Goal: Find specific page/section: Find specific page/section

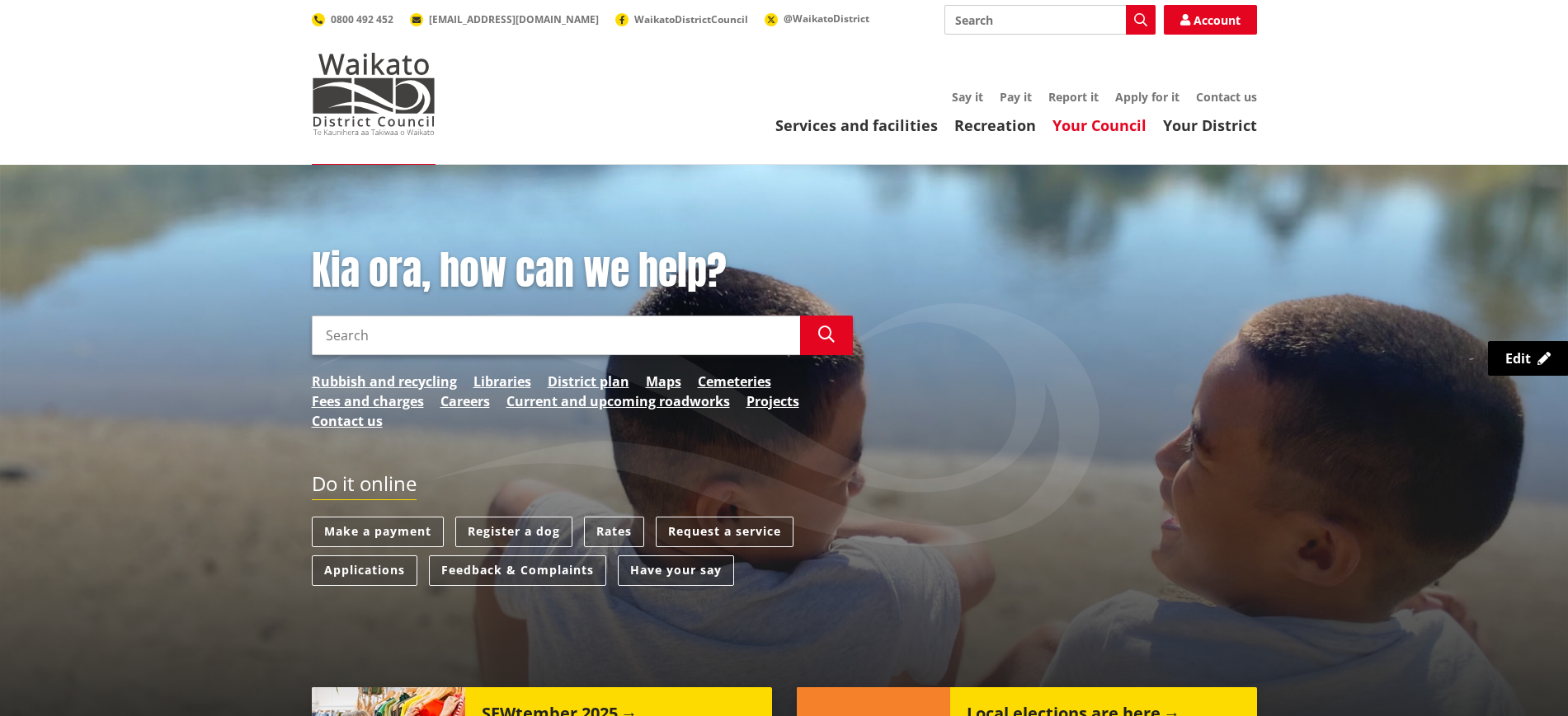
click at [1073, 121] on link "Your Council" at bounding box center [1099, 126] width 94 height 20
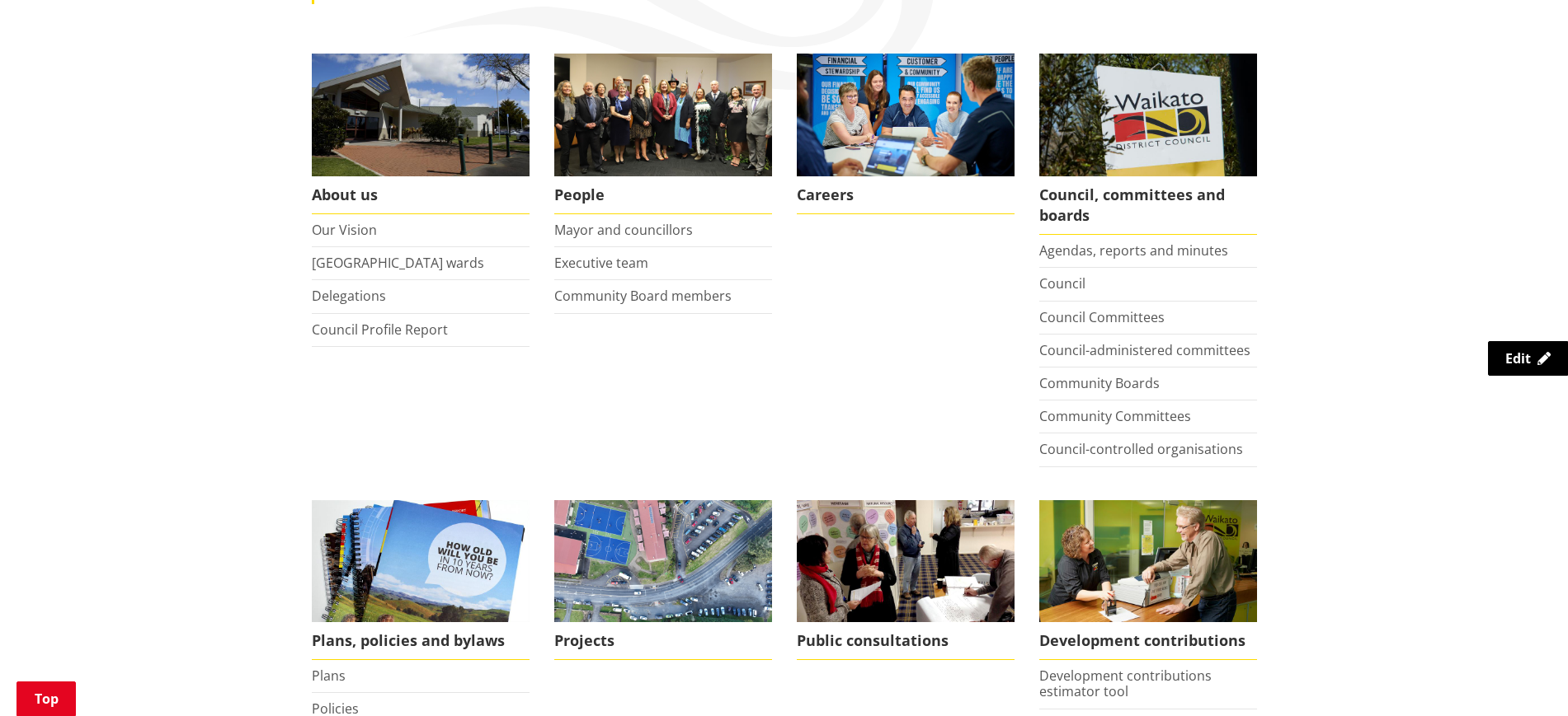
scroll to position [306, 0]
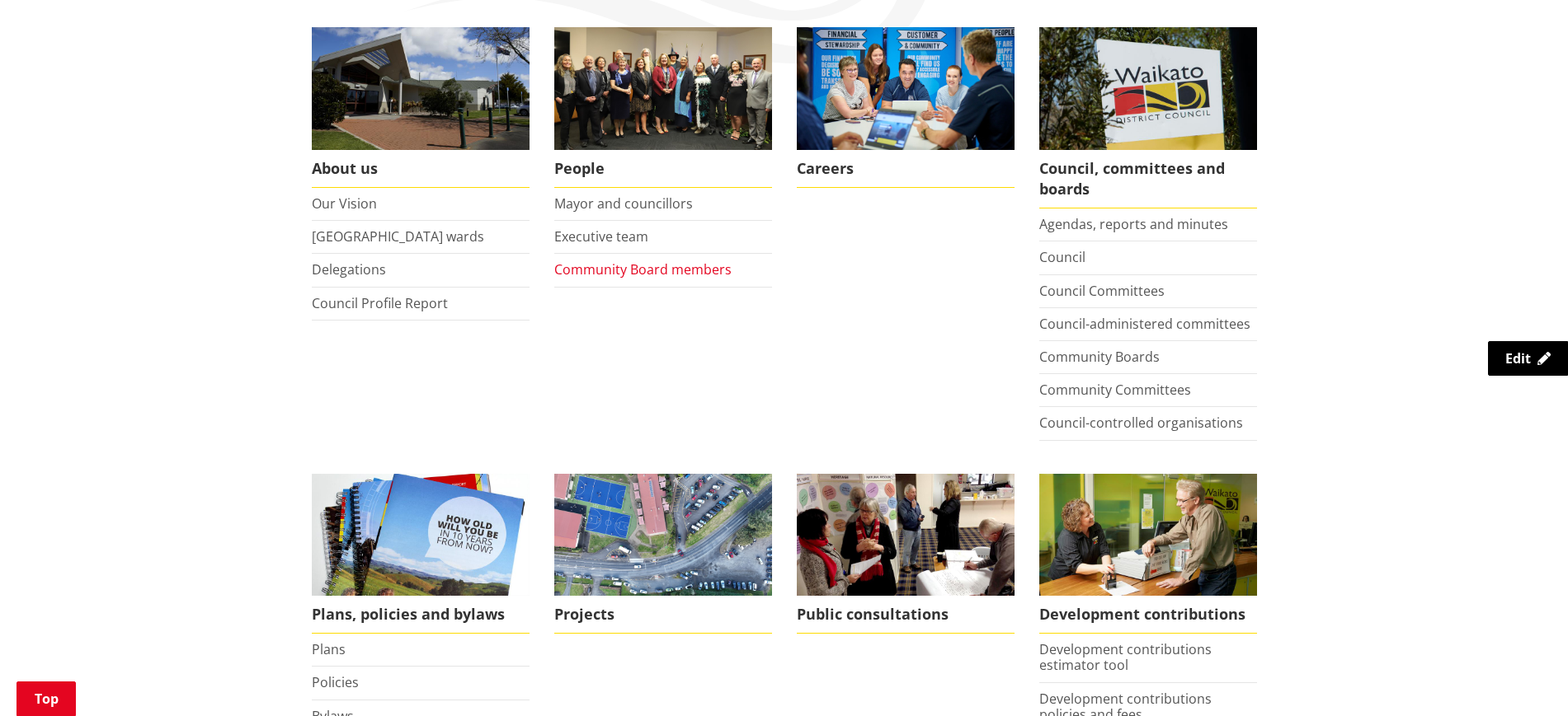
click at [617, 271] on link "Community Board members" at bounding box center [643, 269] width 177 height 18
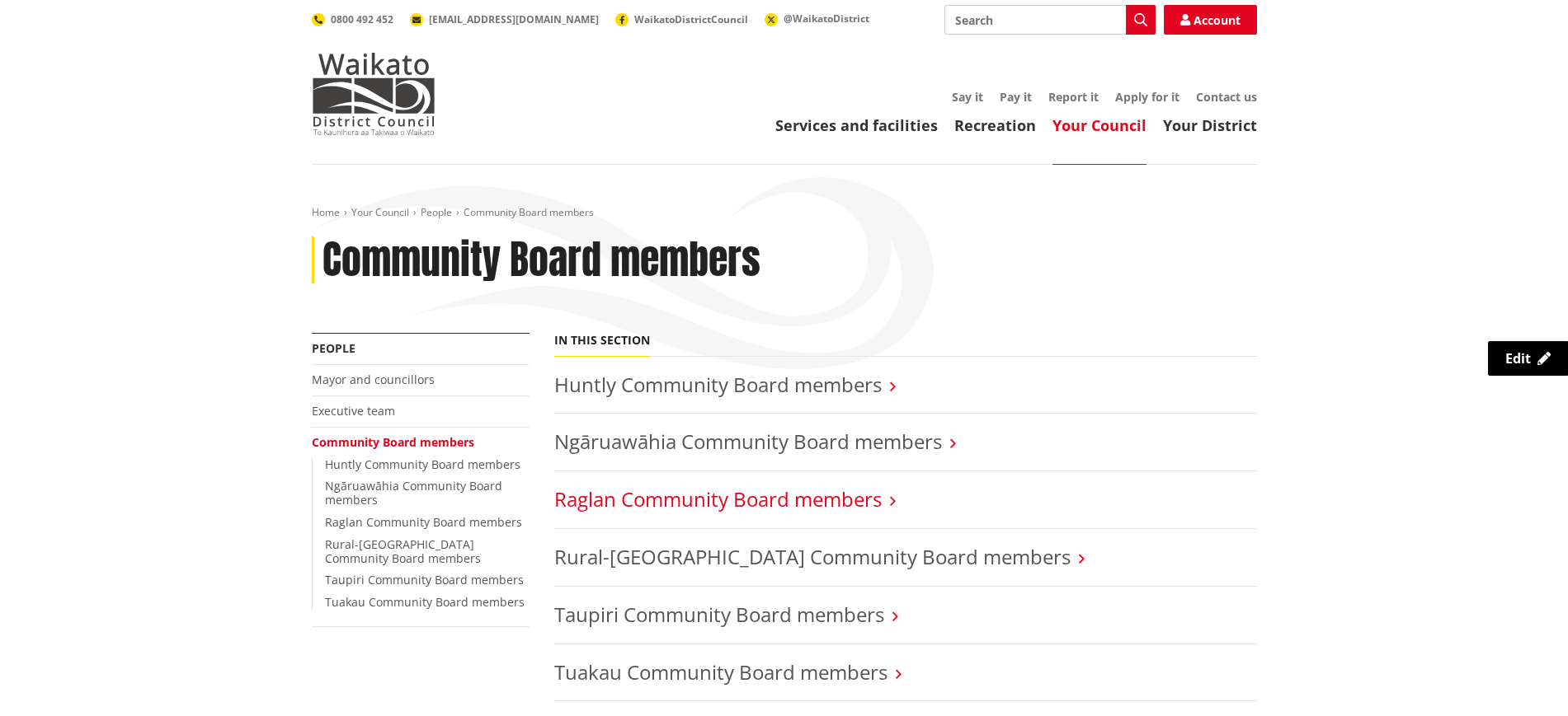
click at [698, 508] on link "Raglan Community Board members" at bounding box center [718, 499] width 327 height 27
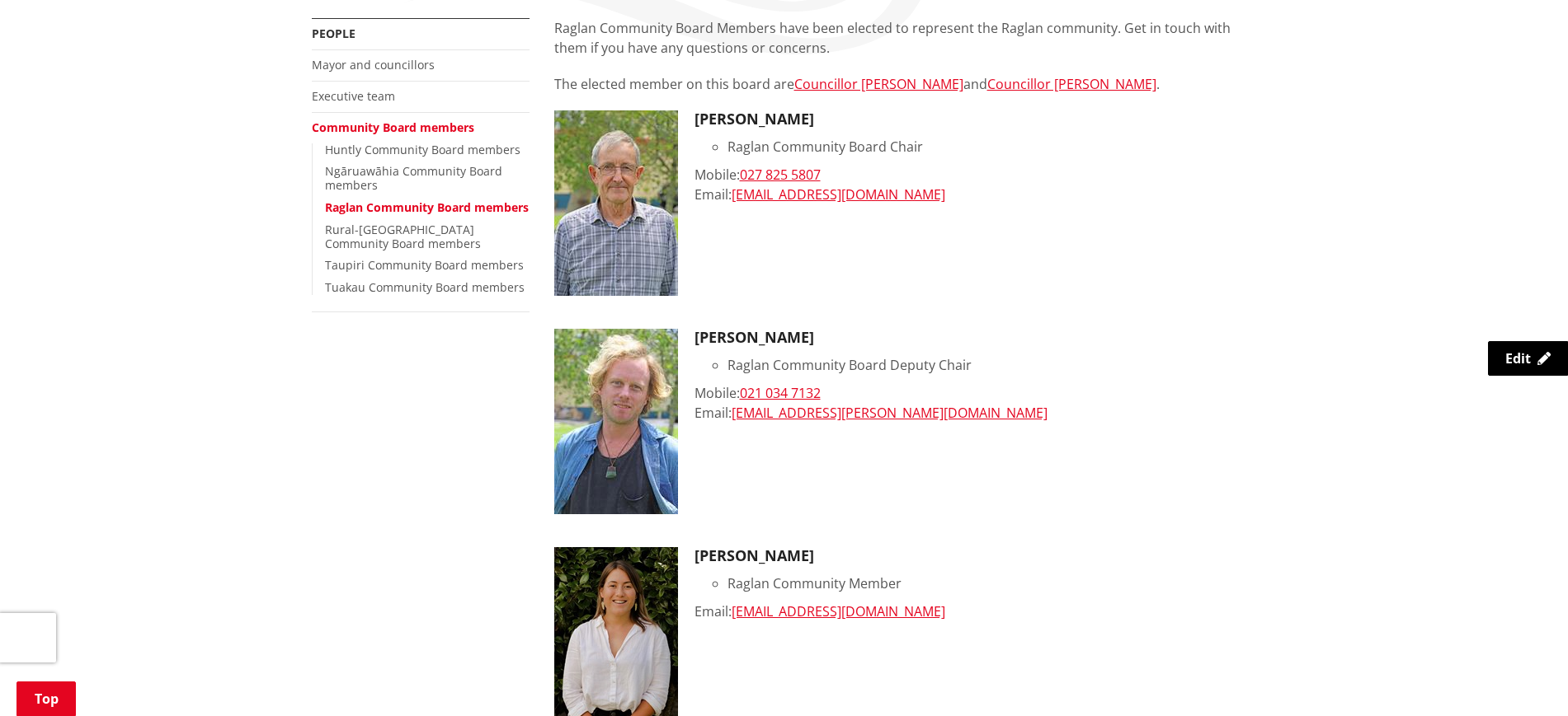
scroll to position [328, 0]
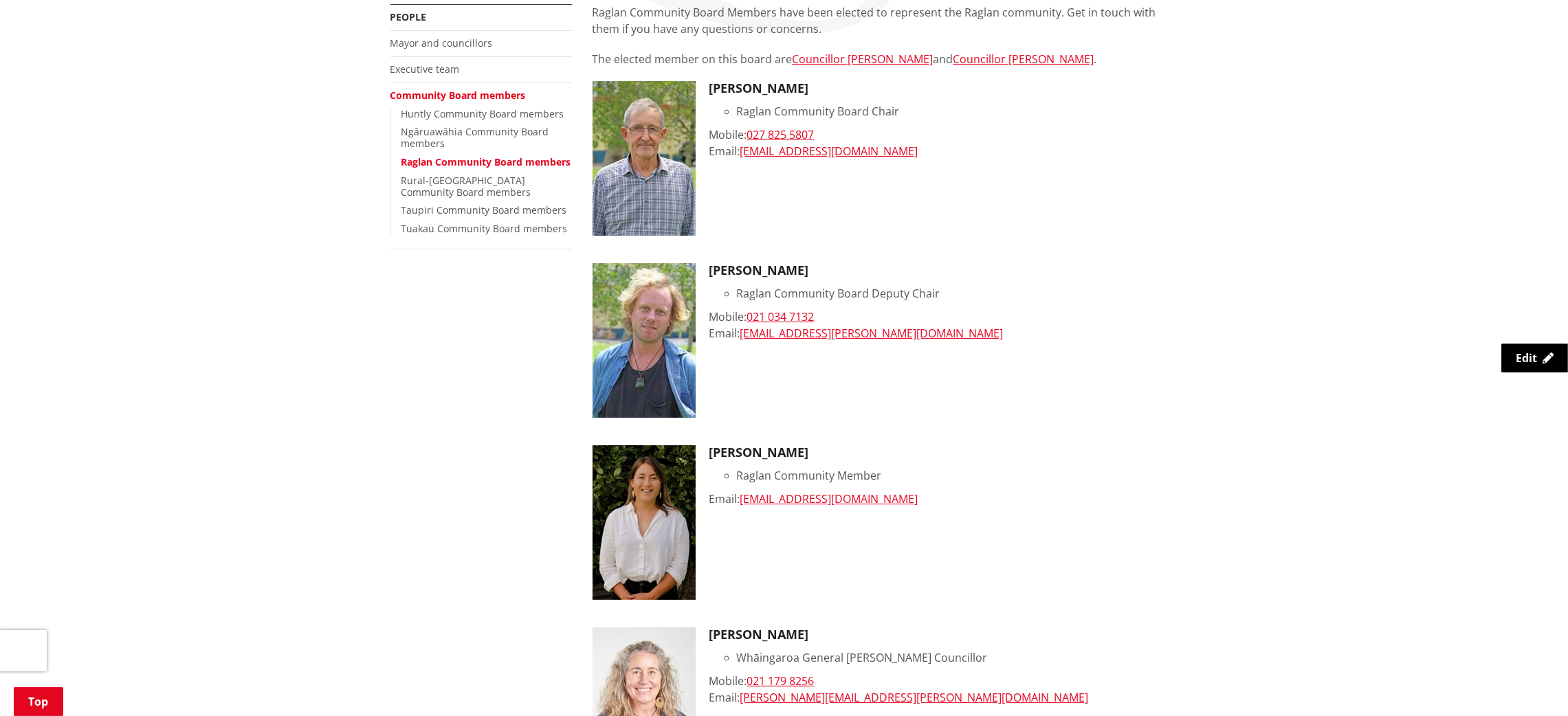
click at [457, 533] on div "More from this section People Mayor and councillors Executive team Community Bo…" at bounding box center [785, 657] width 809 height 1306
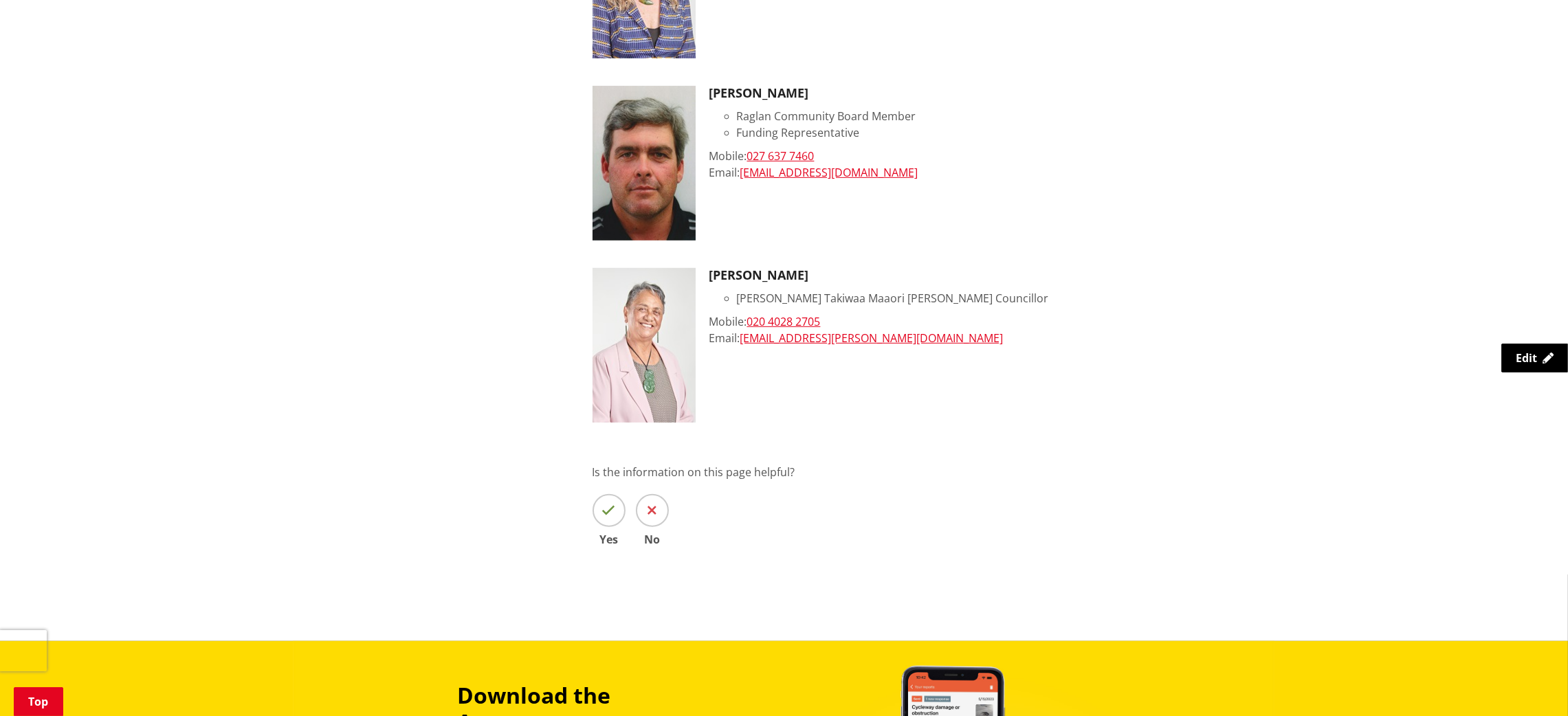
scroll to position [1003, 0]
